Goal: Information Seeking & Learning: Find specific fact

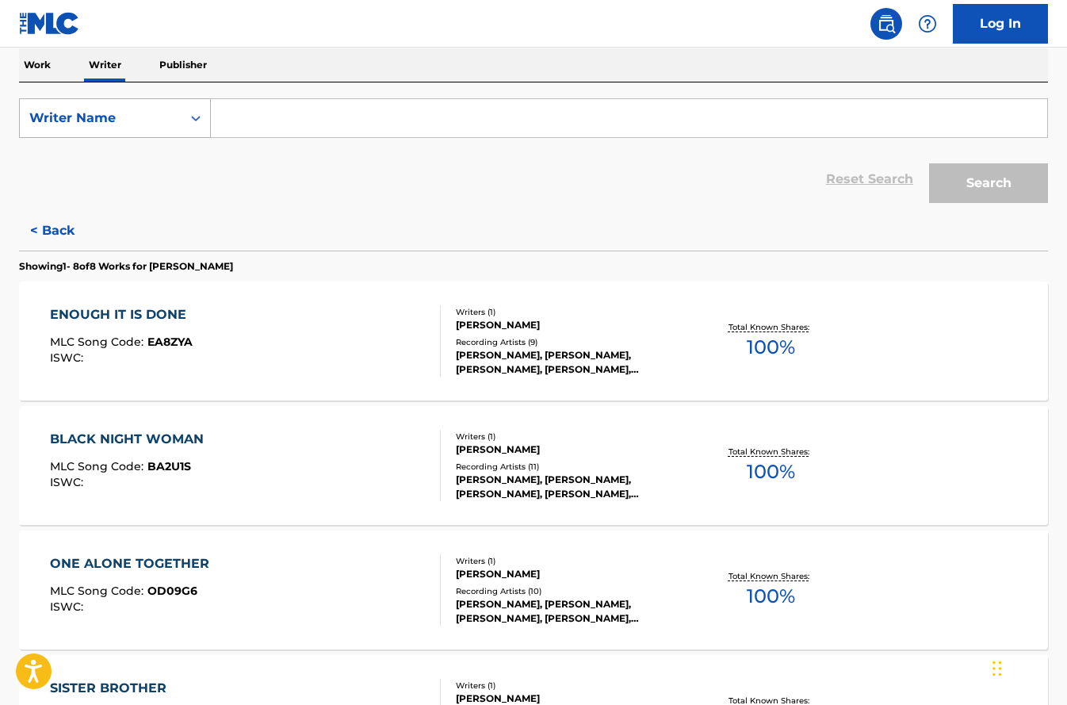
type input "s"
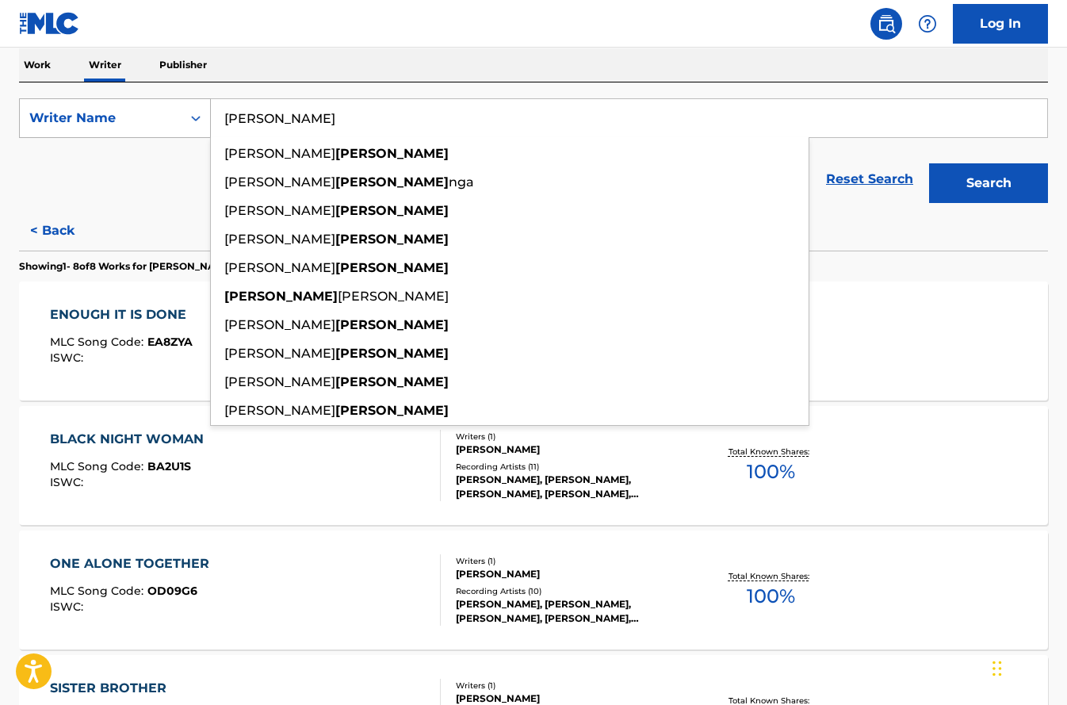
click at [989, 183] on button "Search" at bounding box center [988, 183] width 119 height 40
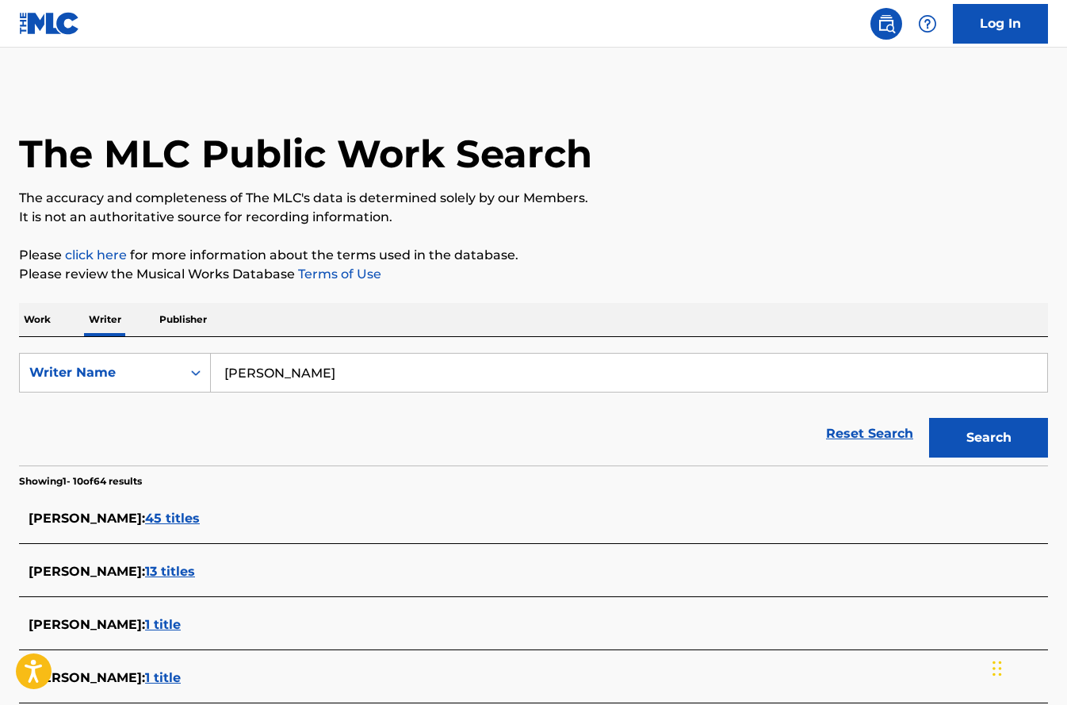
drag, startPoint x: 269, startPoint y: 364, endPoint x: 277, endPoint y: 384, distance: 22.1
click at [277, 384] on input "[PERSON_NAME]" at bounding box center [629, 373] width 836 height 38
type input "[PERSON_NAME]"
click at [989, 438] on button "Search" at bounding box center [988, 438] width 119 height 40
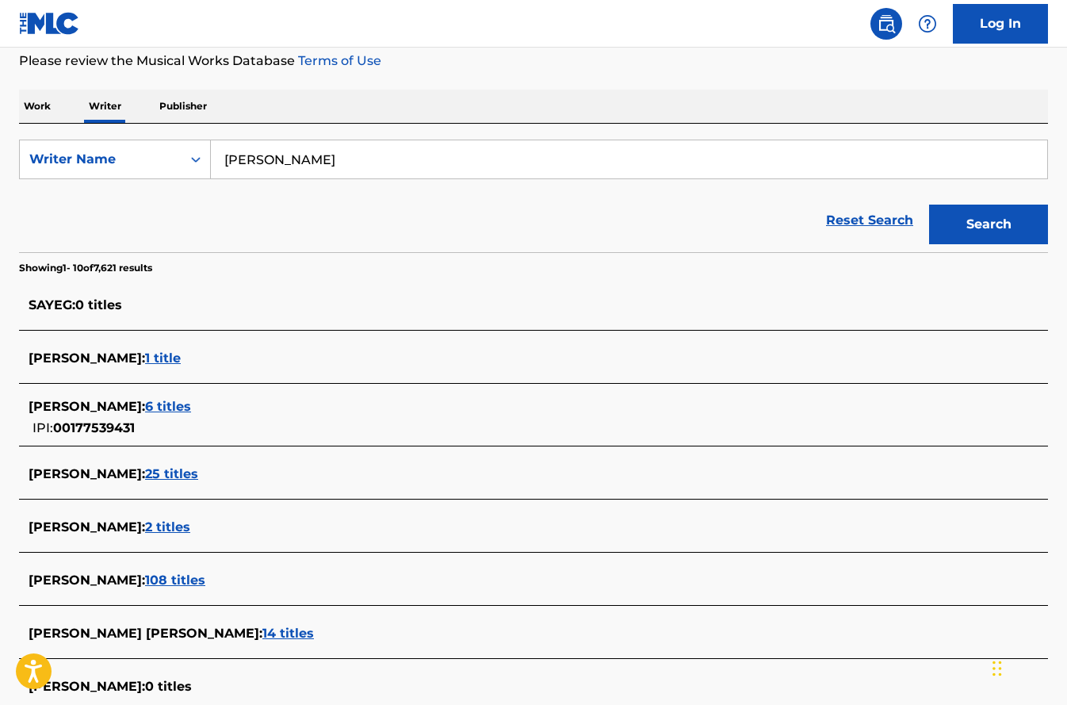
scroll to position [216, 0]
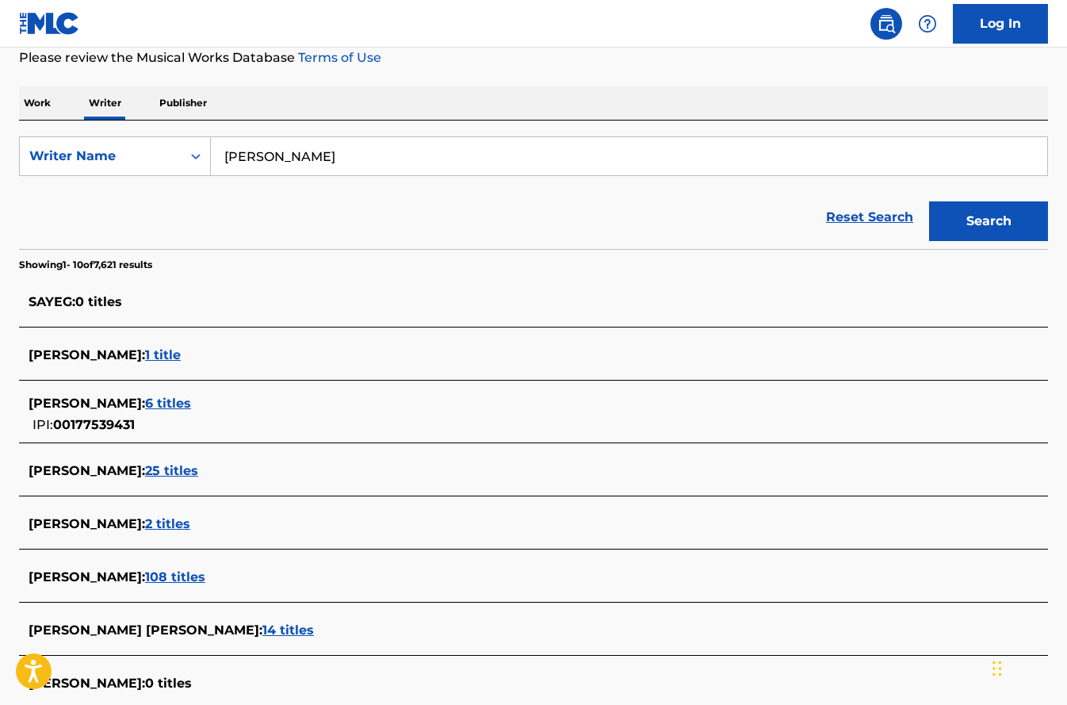
click at [198, 473] on span "25 titles" at bounding box center [171, 470] width 53 height 15
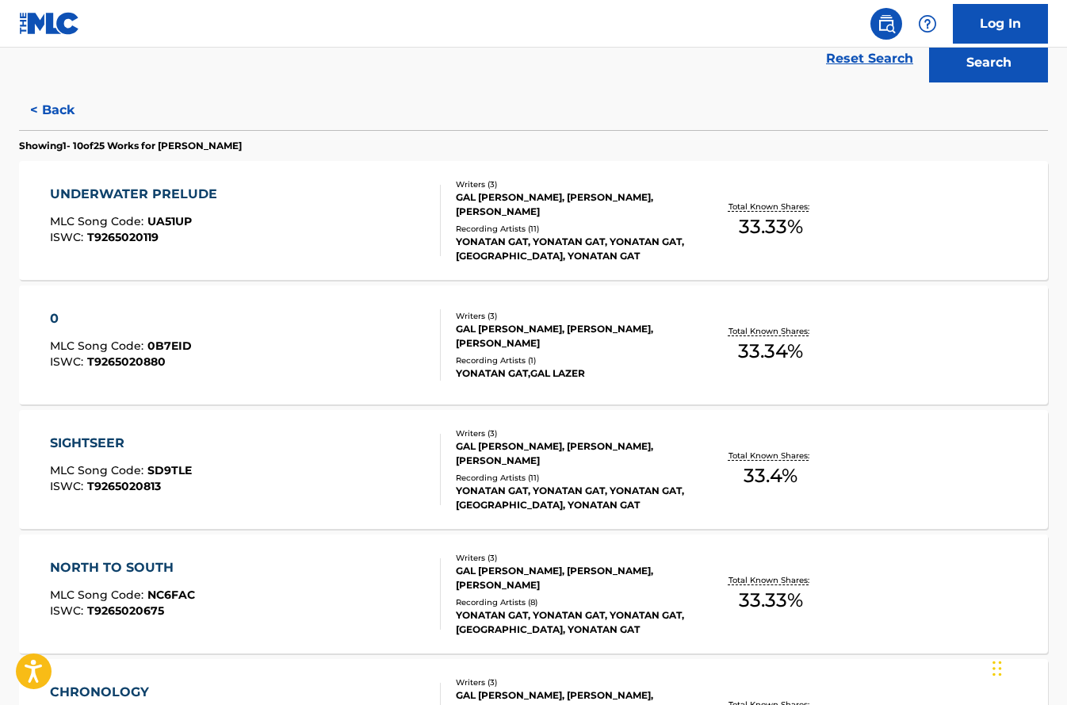
scroll to position [388, 0]
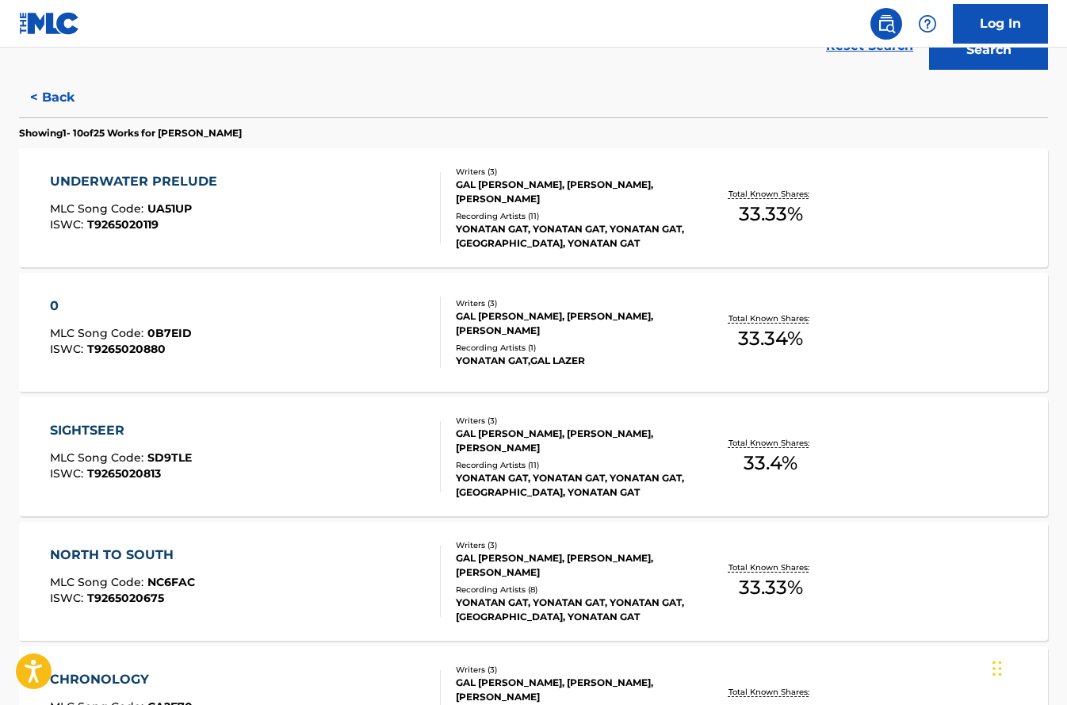
click at [304, 465] on div "SIGHTSEER MLC Song Code : SD9TLE ISWC : T9265020813" at bounding box center [245, 456] width 391 height 71
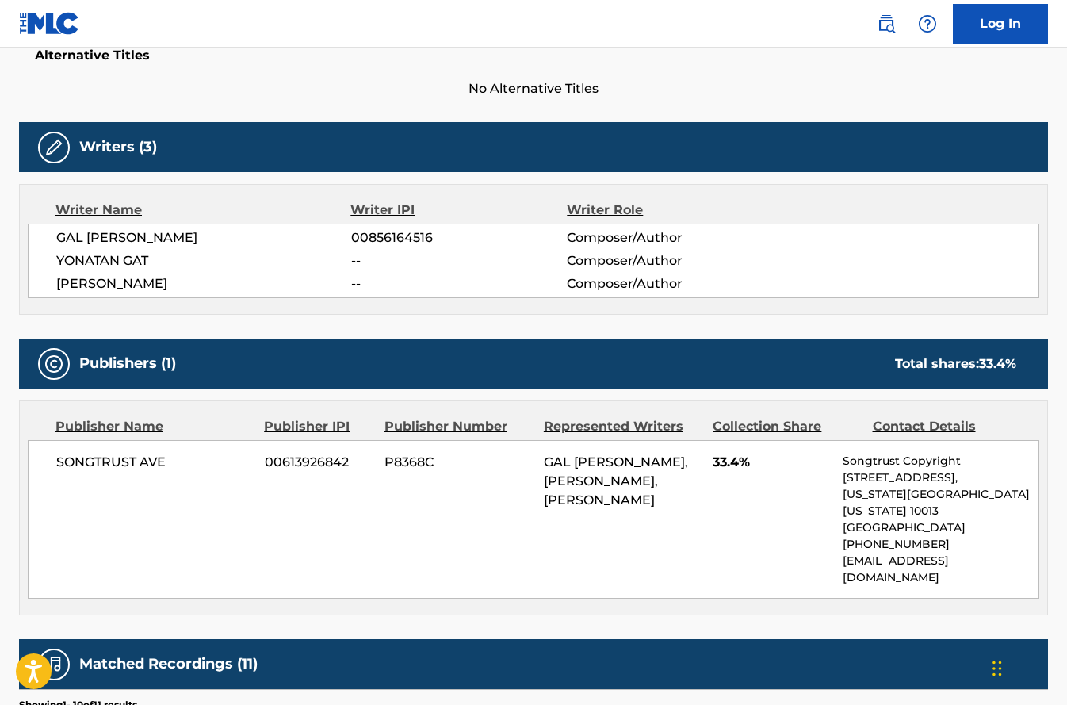
scroll to position [377, 0]
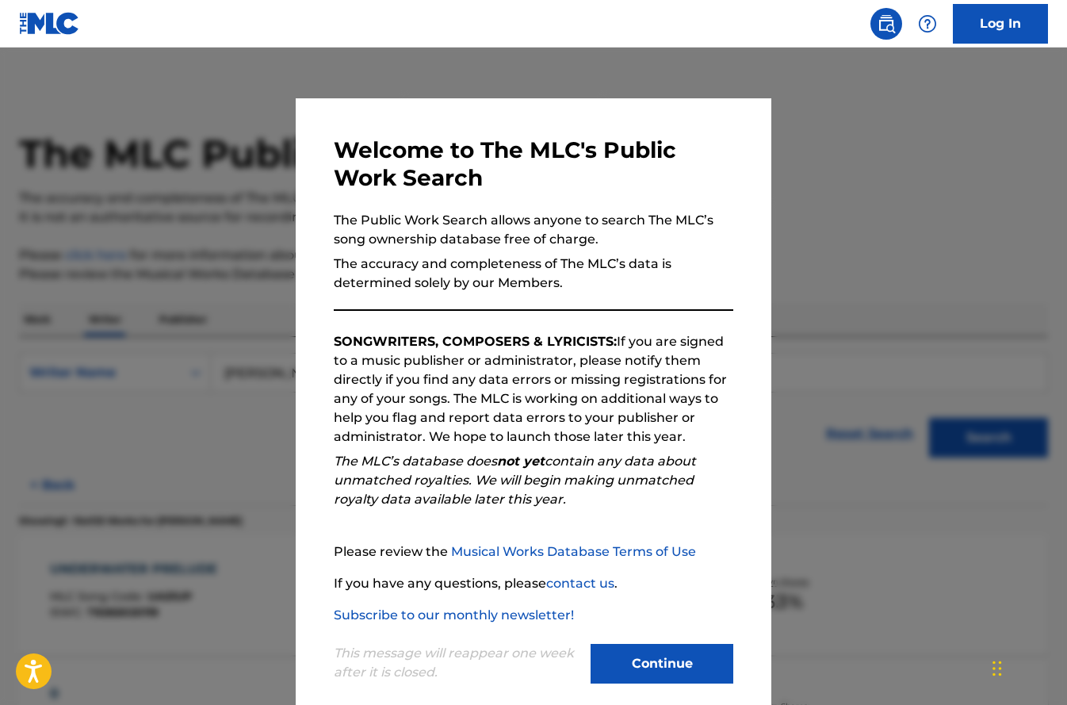
click at [660, 653] on button "Continue" at bounding box center [662, 664] width 143 height 40
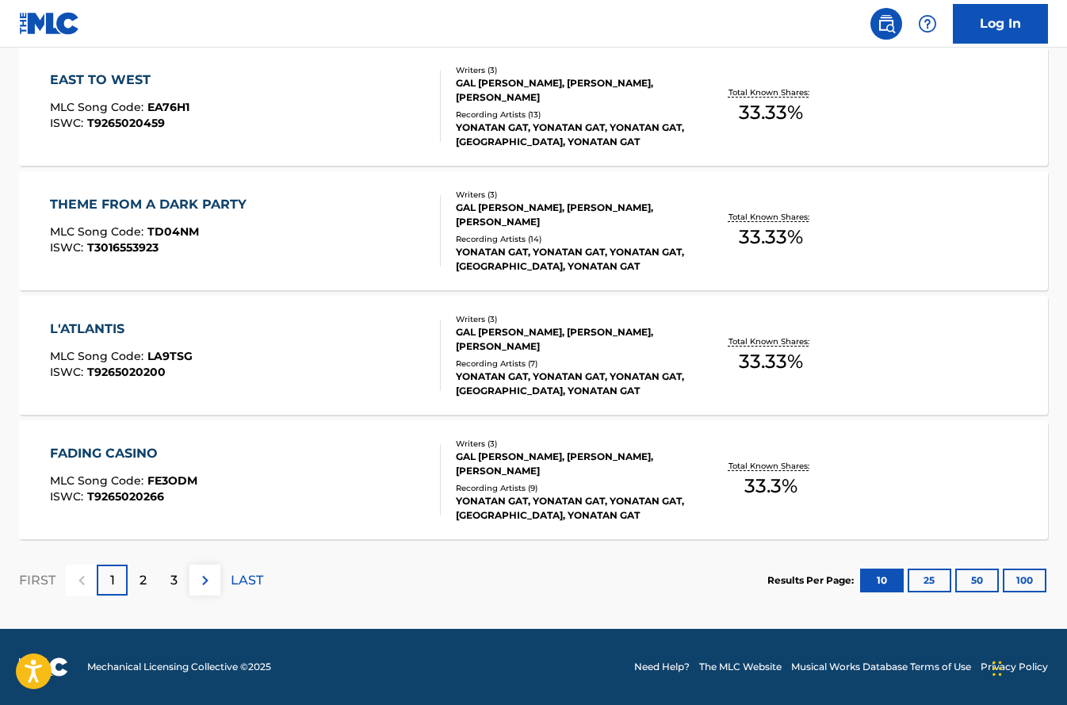
scroll to position [1236, 0]
click at [145, 576] on p "2" at bounding box center [143, 580] width 7 height 19
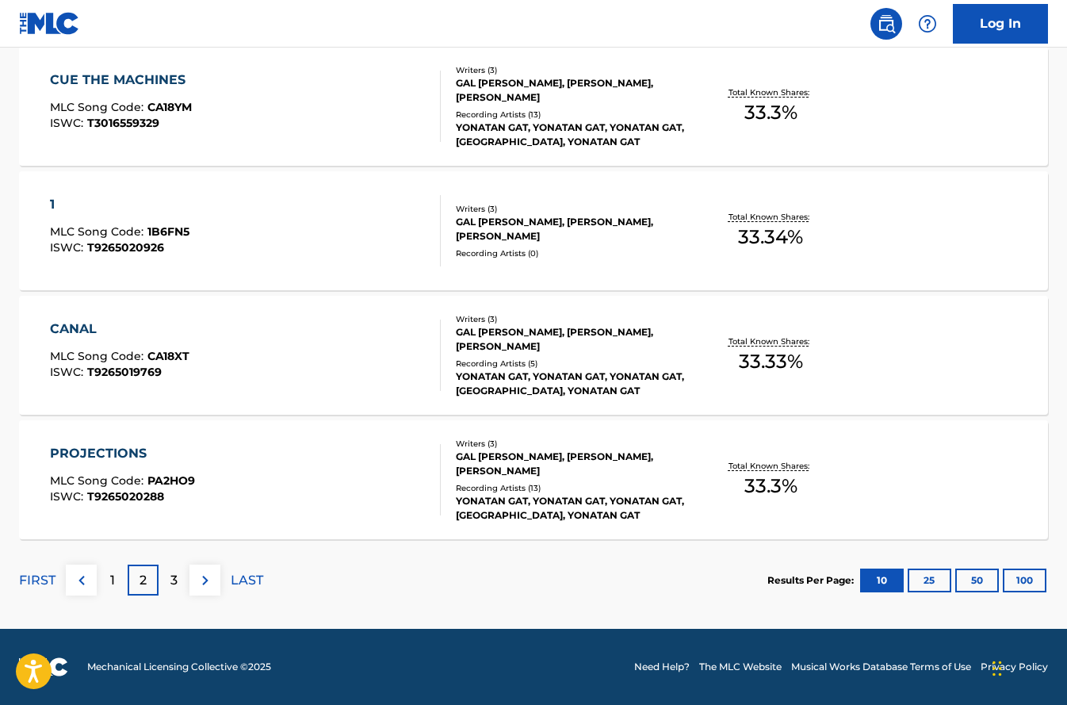
click at [182, 581] on div "3" at bounding box center [174, 579] width 31 height 31
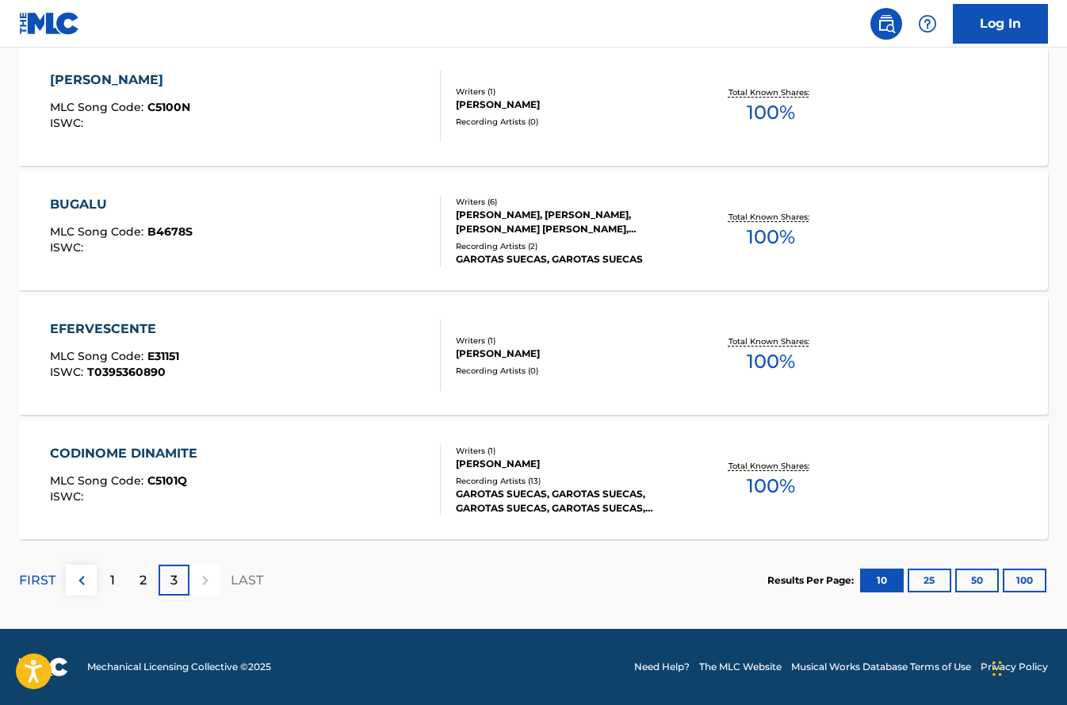
scroll to position [614, 0]
click at [288, 370] on div "EFERVESCENTE MLC Song Code : E31151 ISWC : T0395360890" at bounding box center [245, 354] width 391 height 71
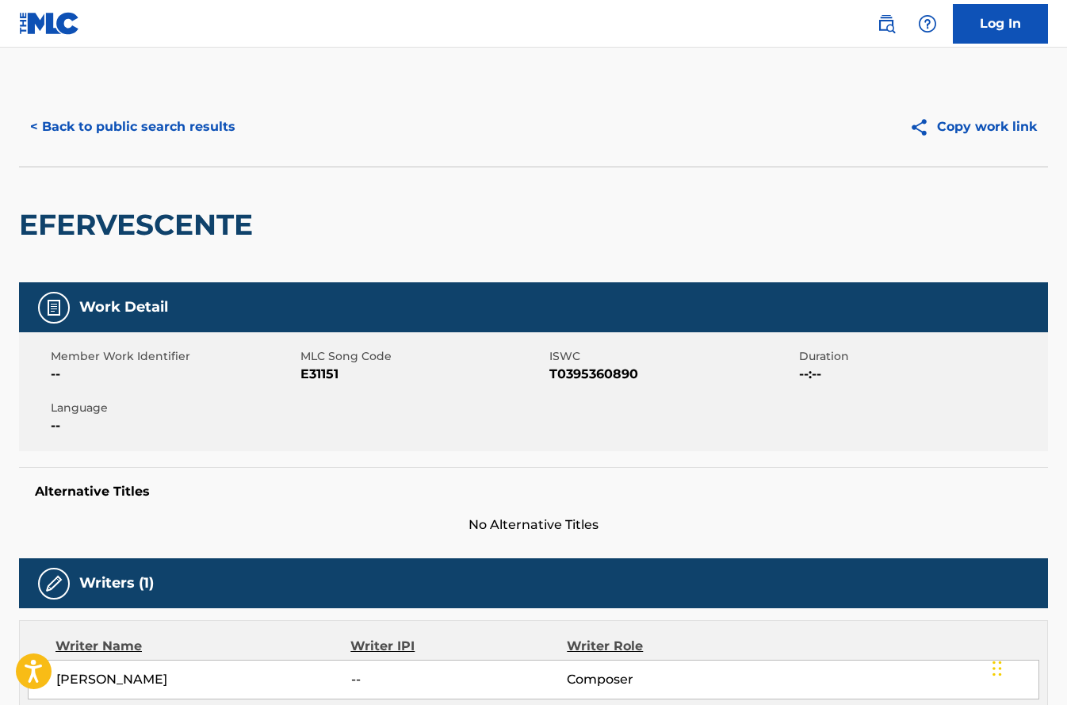
click at [60, 132] on button "< Back to public search results" at bounding box center [133, 127] width 228 height 40
